Goal: Share content: Share content

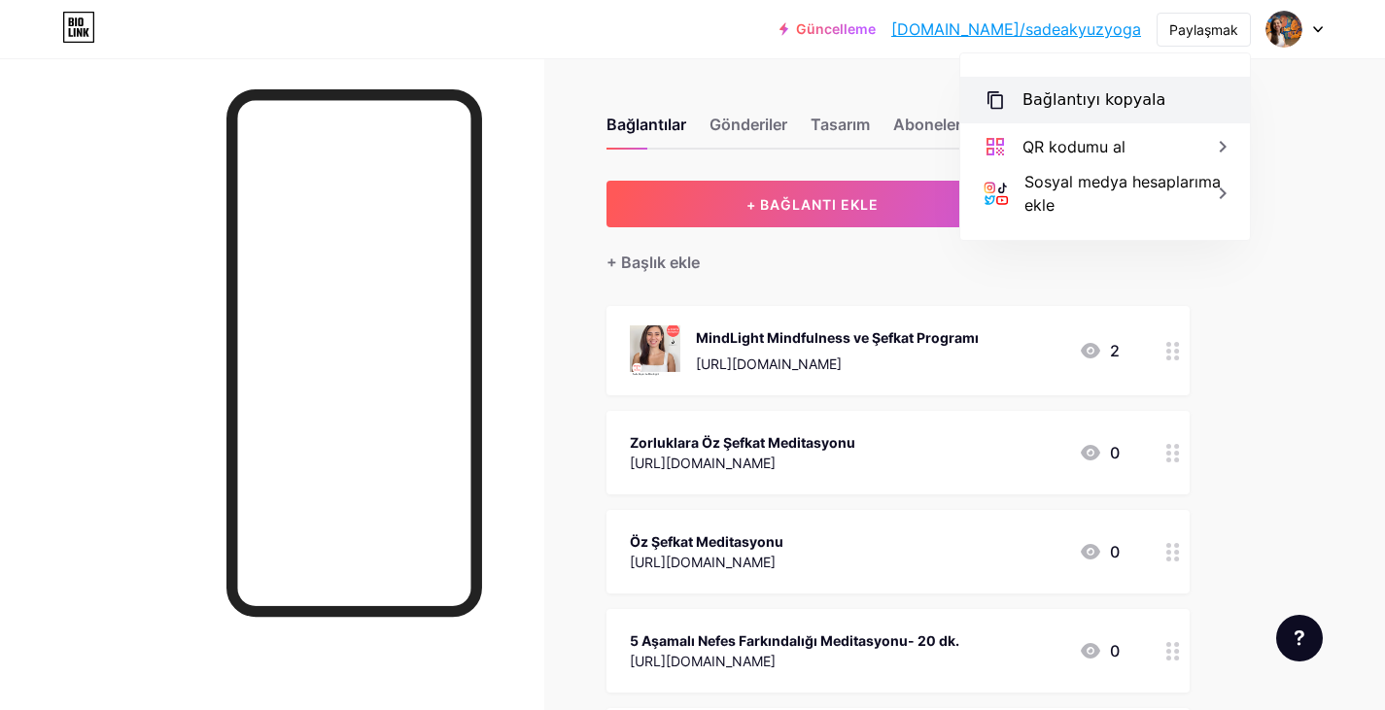
click at [1113, 104] on font "Bağlantıyı kopyala" at bounding box center [1093, 99] width 143 height 18
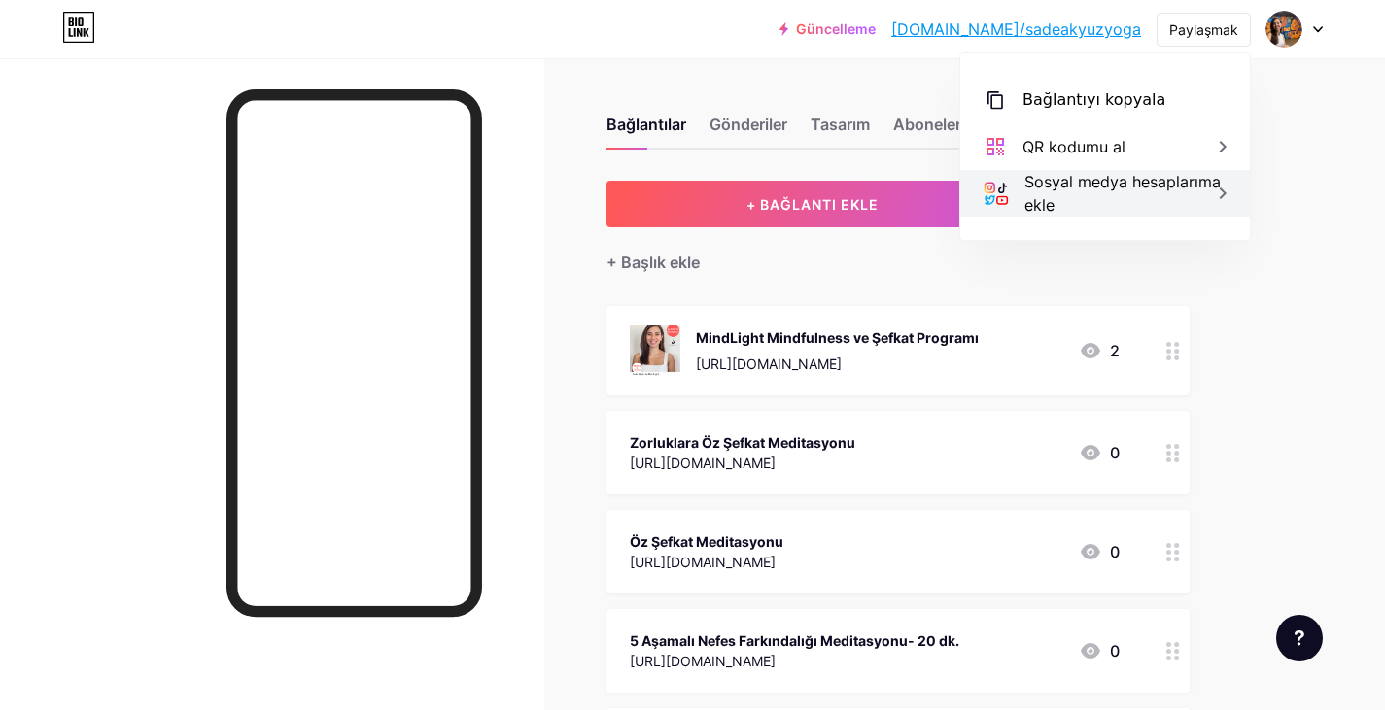
click at [1106, 180] on font "Sosyal medya hesaplarıma ekle" at bounding box center [1122, 193] width 196 height 43
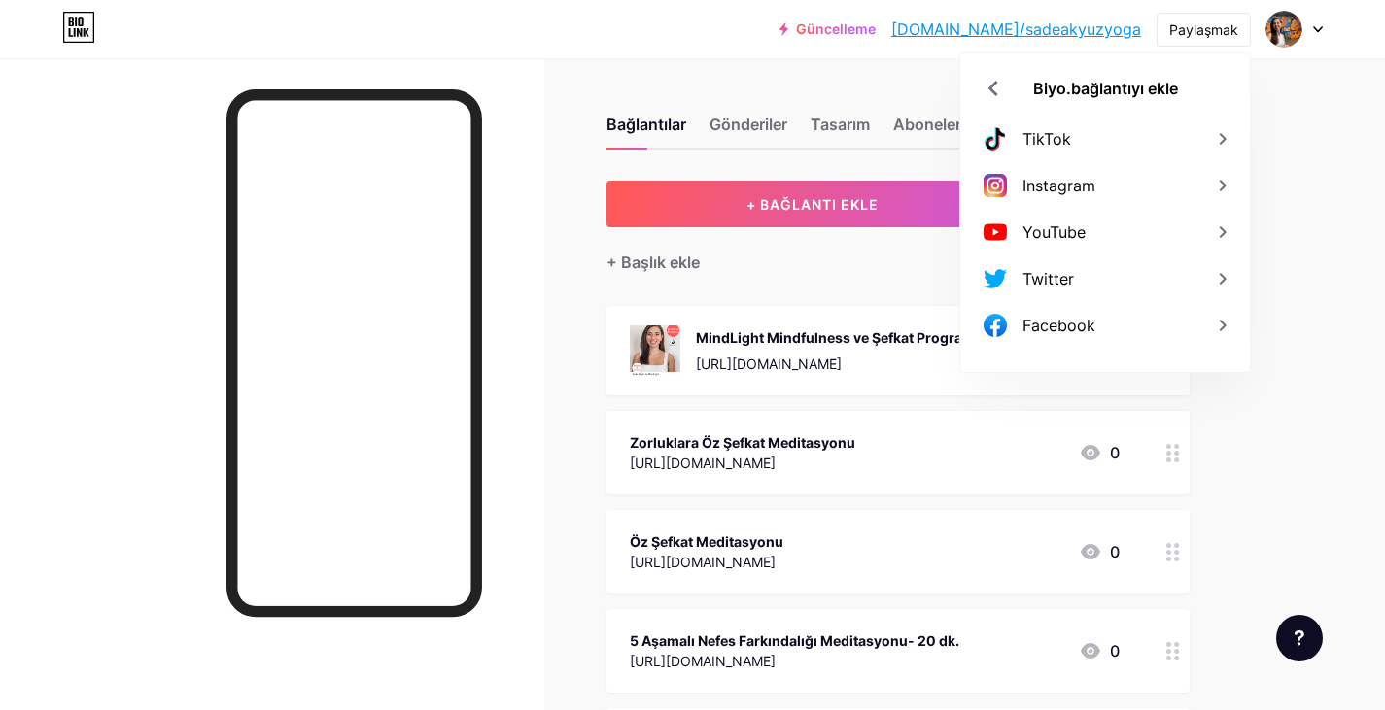
click at [1106, 180] on div "Instagram" at bounding box center [1105, 185] width 290 height 47
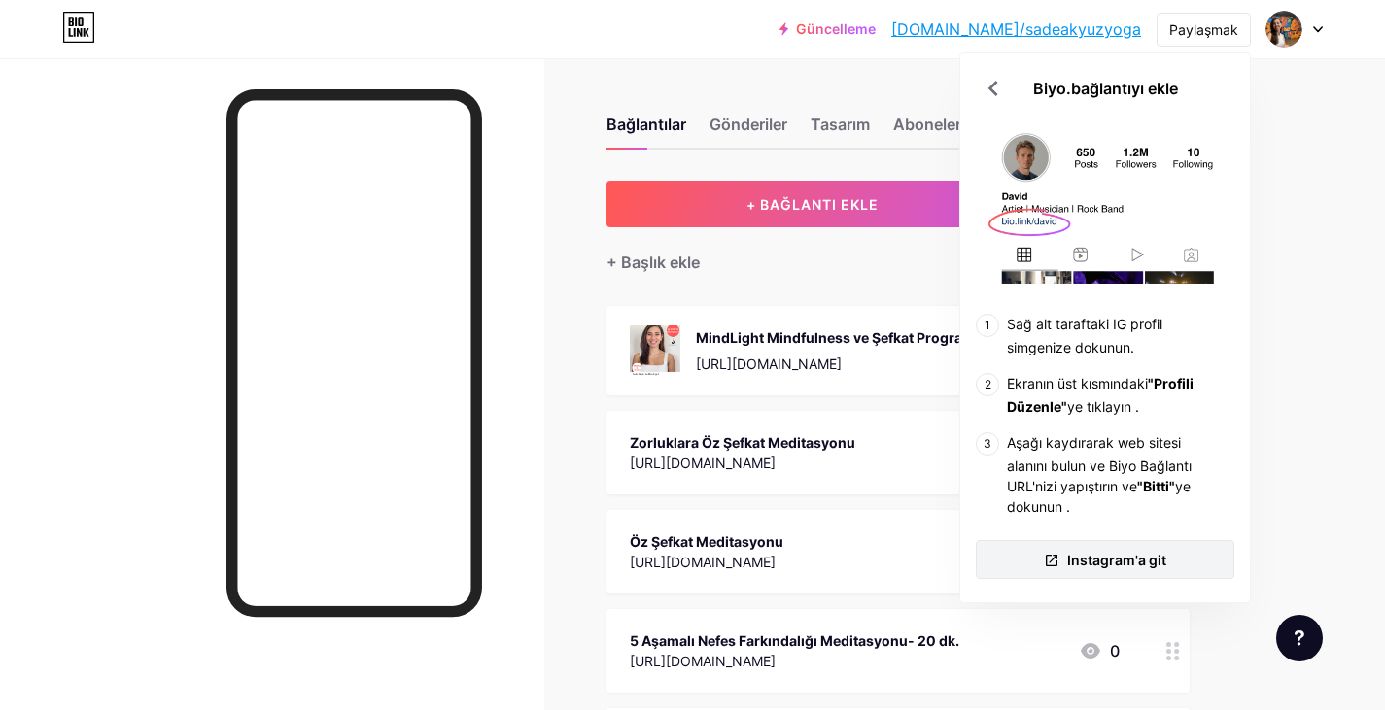
click at [1087, 561] on font "Instagram'a git" at bounding box center [1116, 560] width 99 height 17
click at [1054, 27] on font "[DOMAIN_NAME]/sadeakyuzyoga" at bounding box center [1016, 28] width 250 height 19
click at [841, 83] on div "Bağlantılar Gönderiler Tasarım Aboneler İstatistikler Ayarlar" at bounding box center [897, 116] width 583 height 68
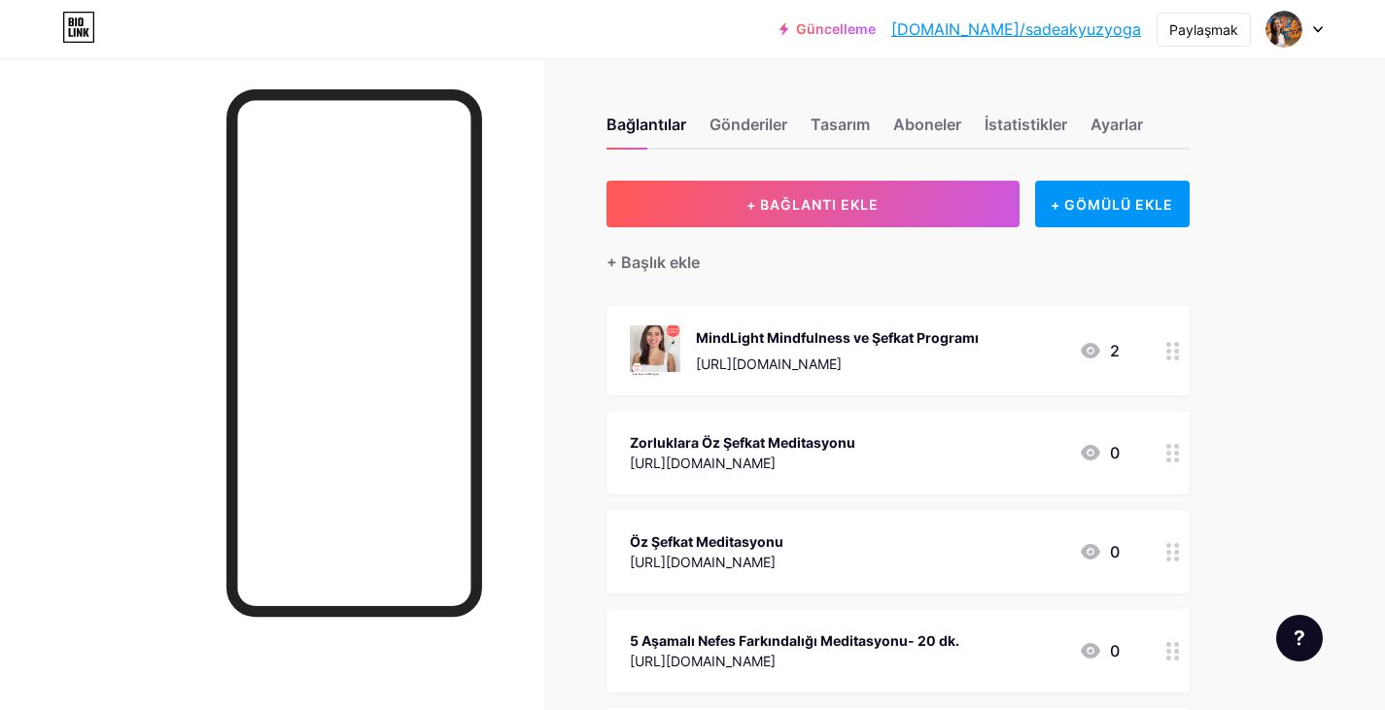
click at [1062, 29] on font "[DOMAIN_NAME]/sadeakyuzyoga" at bounding box center [1016, 28] width 250 height 19
click at [1220, 33] on font "Paylaşmak" at bounding box center [1203, 29] width 69 height 17
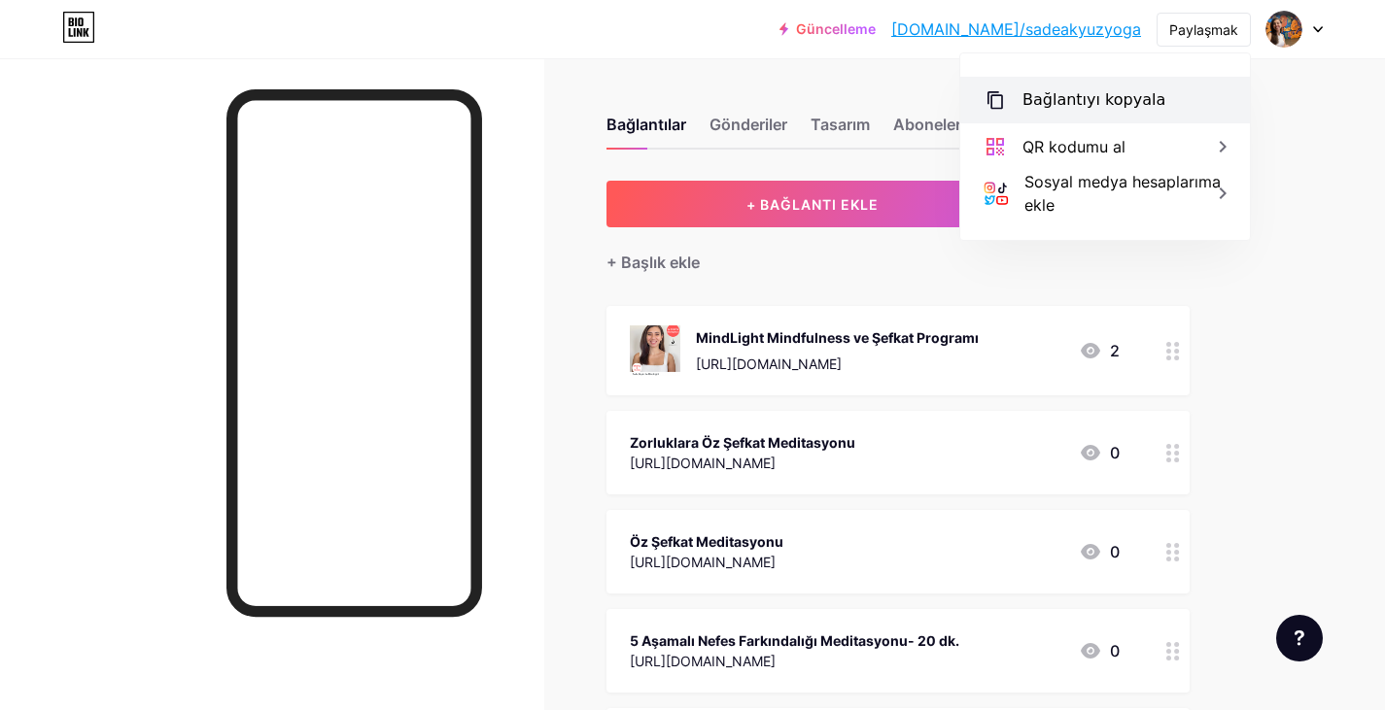
click at [1133, 102] on font "Bağlantıyı kopyala" at bounding box center [1093, 99] width 143 height 18
click at [1132, 103] on font "Bağlantıyı kopyala" at bounding box center [1093, 99] width 143 height 18
click at [1023, 103] on font "Bağlantıyı kopyala" at bounding box center [1093, 99] width 143 height 18
